Goal: Task Accomplishment & Management: Complete application form

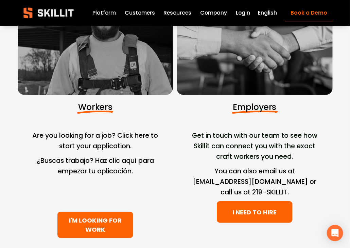
scroll to position [66, 0]
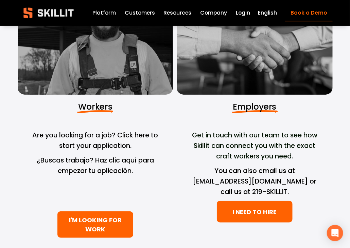
click at [95, 221] on link "I'M LOOKING FOR WORK" at bounding box center [95, 224] width 76 height 26
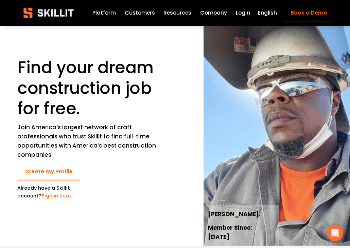
click at [41, 168] on link "Create my Profile" at bounding box center [49, 171] width 62 height 17
click at [40, 171] on link "Create my Profile" at bounding box center [49, 171] width 62 height 17
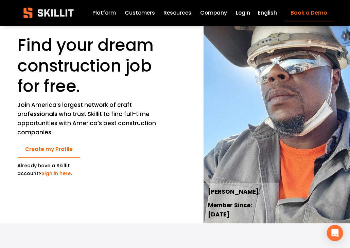
scroll to position [23, 0]
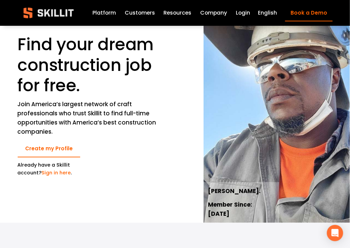
click at [54, 174] on link "Sign in here" at bounding box center [56, 172] width 29 height 7
